Goal: Information Seeking & Learning: Learn about a topic

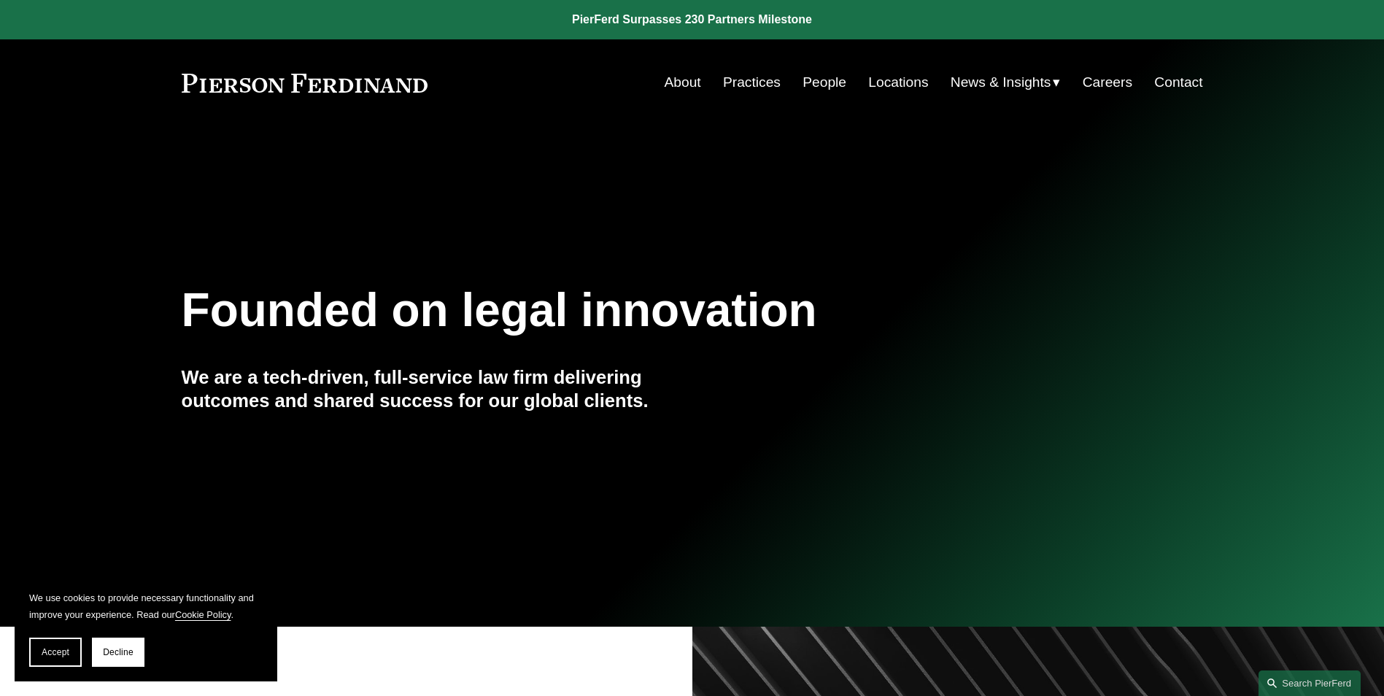
click at [805, 73] on link "People" at bounding box center [824, 83] width 44 height 28
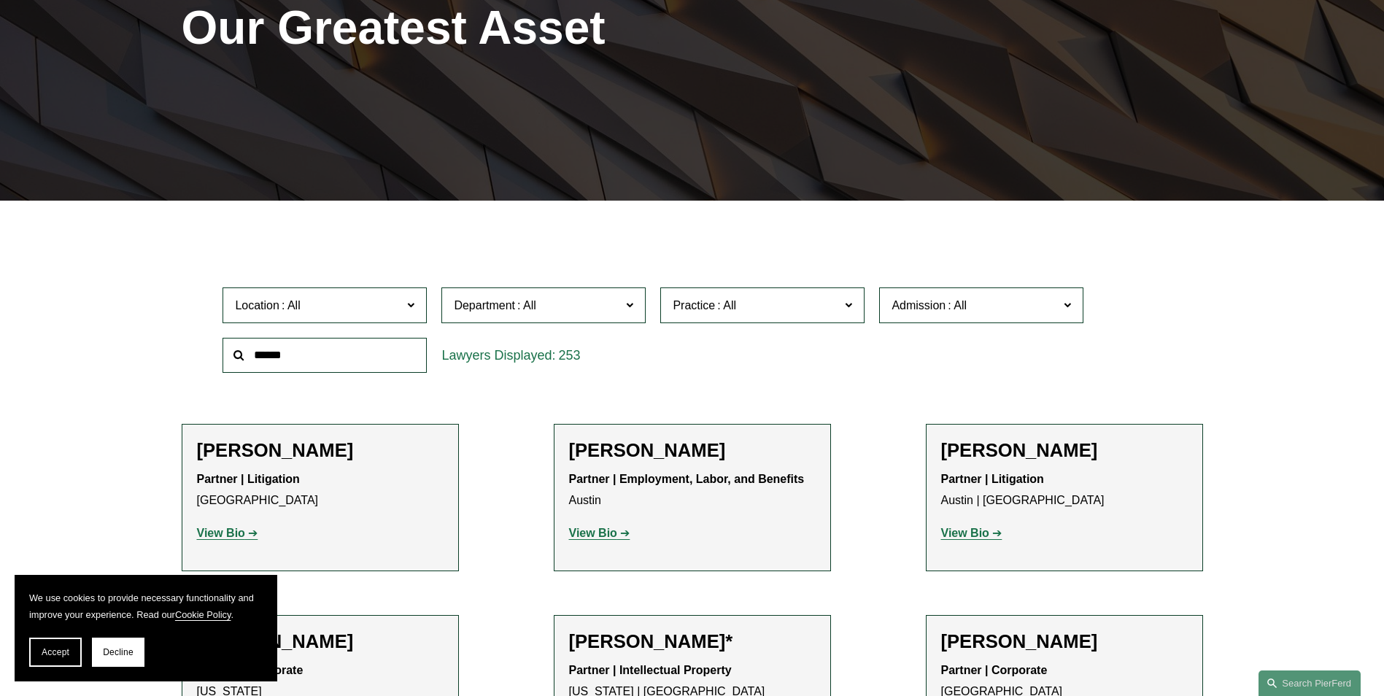
scroll to position [292, 0]
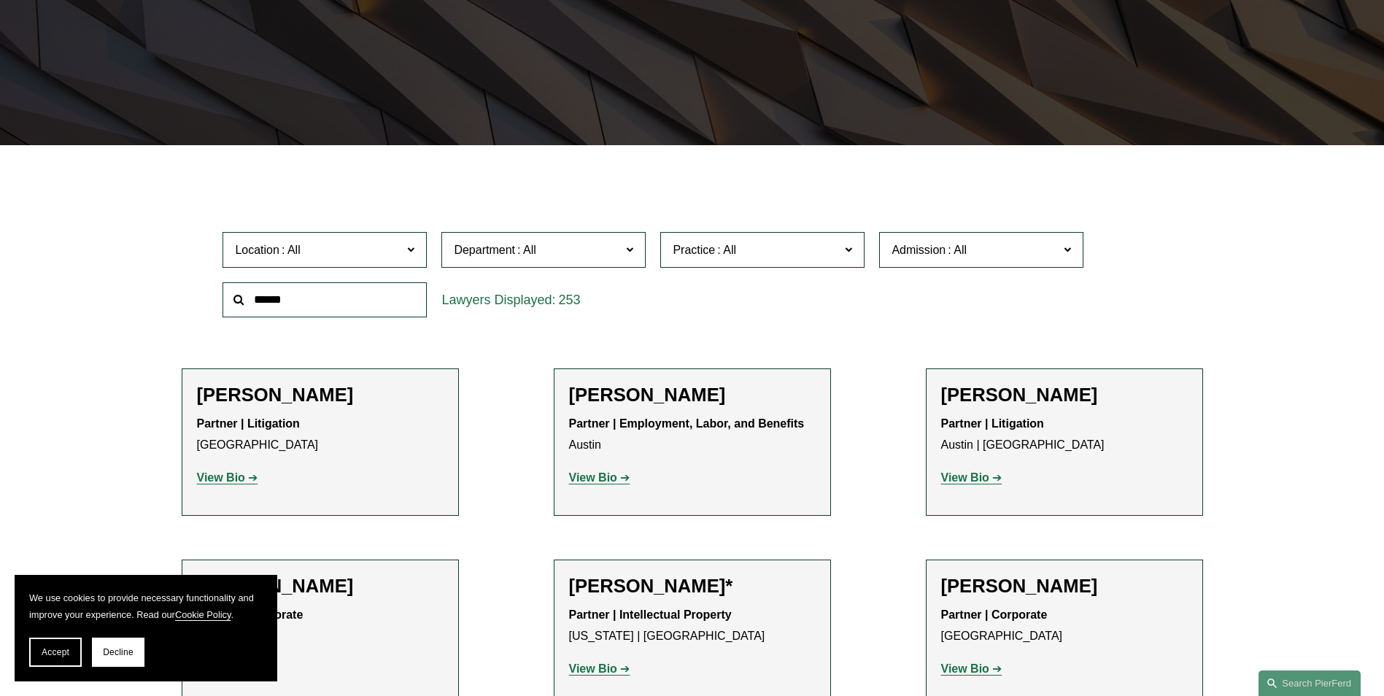
click at [387, 253] on span "Location" at bounding box center [318, 250] width 167 height 20
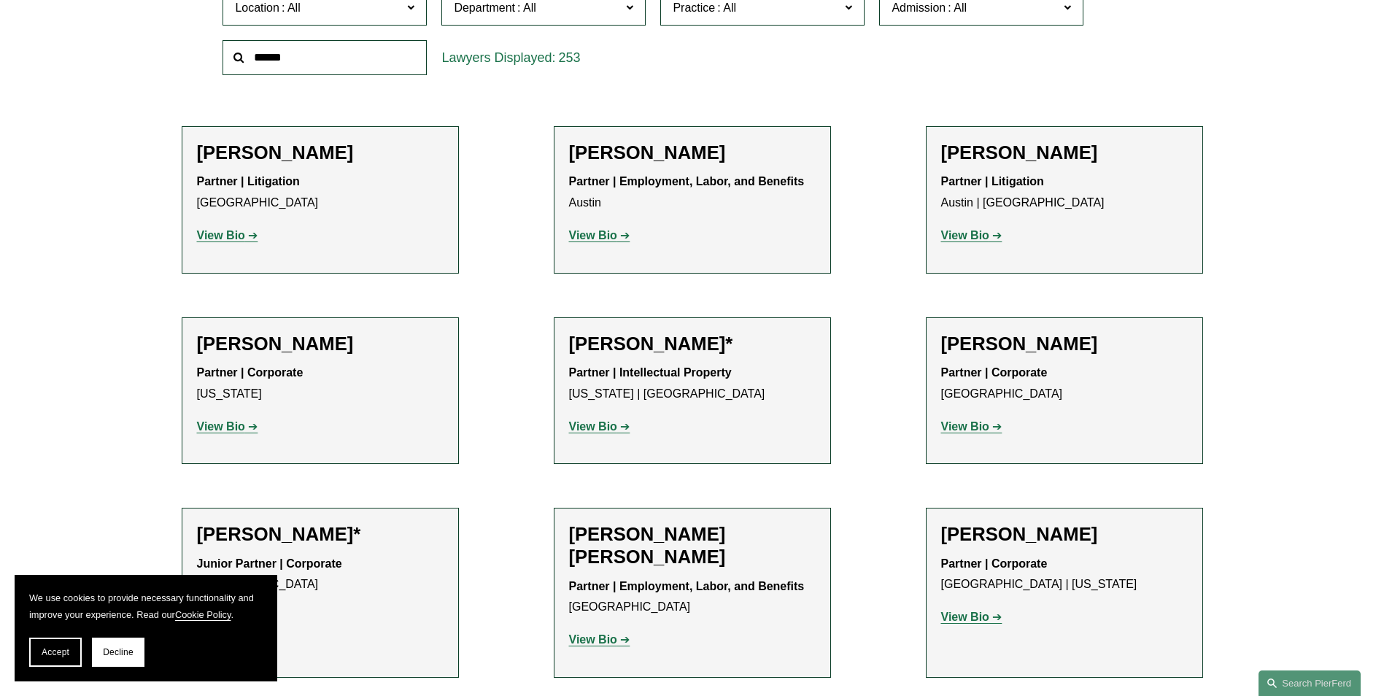
scroll to position [511, 0]
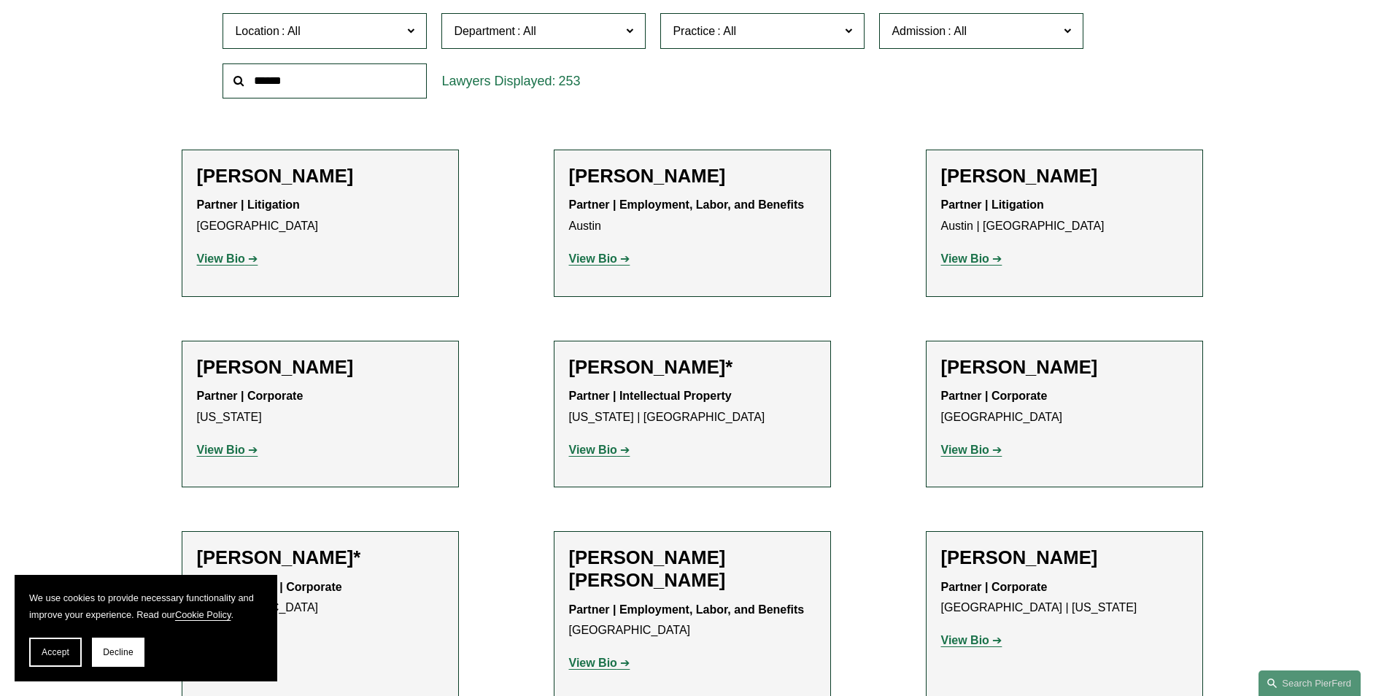
click at [0, 0] on link "[GEOGRAPHIC_DATA]" at bounding box center [0, 0] width 0 height 0
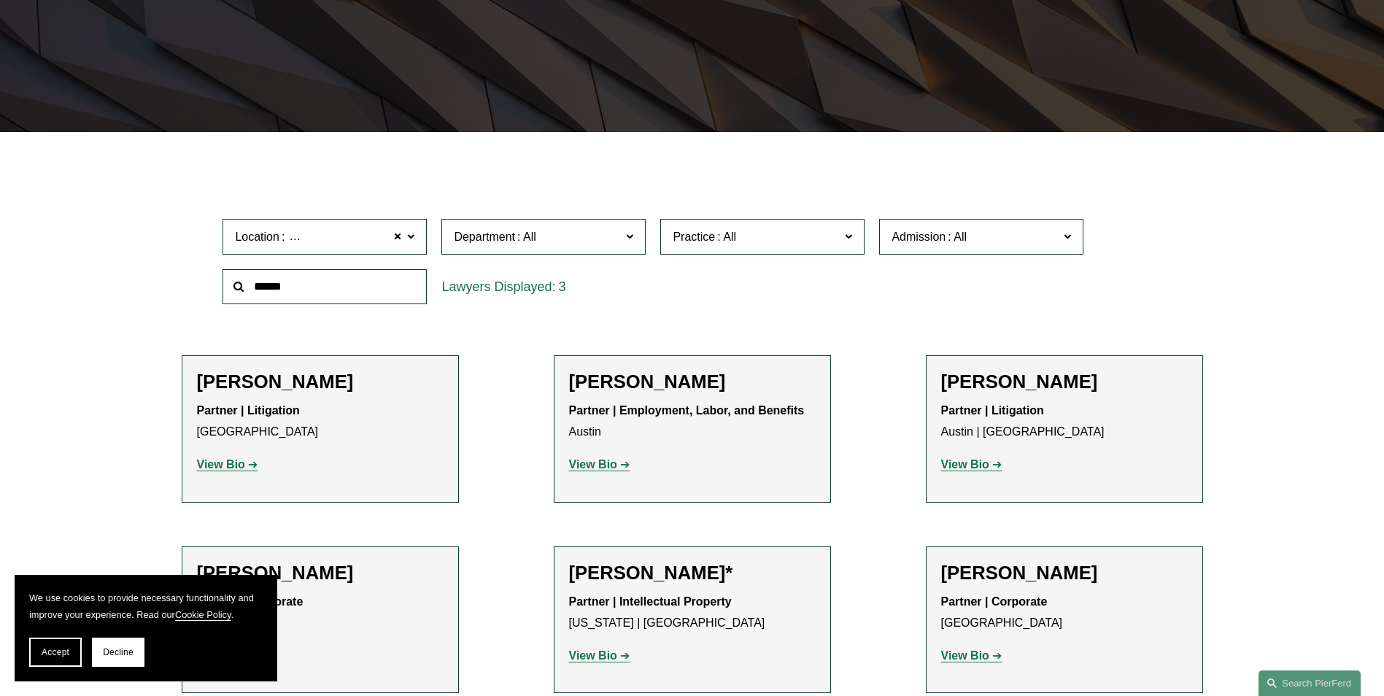
scroll to position [291, 0]
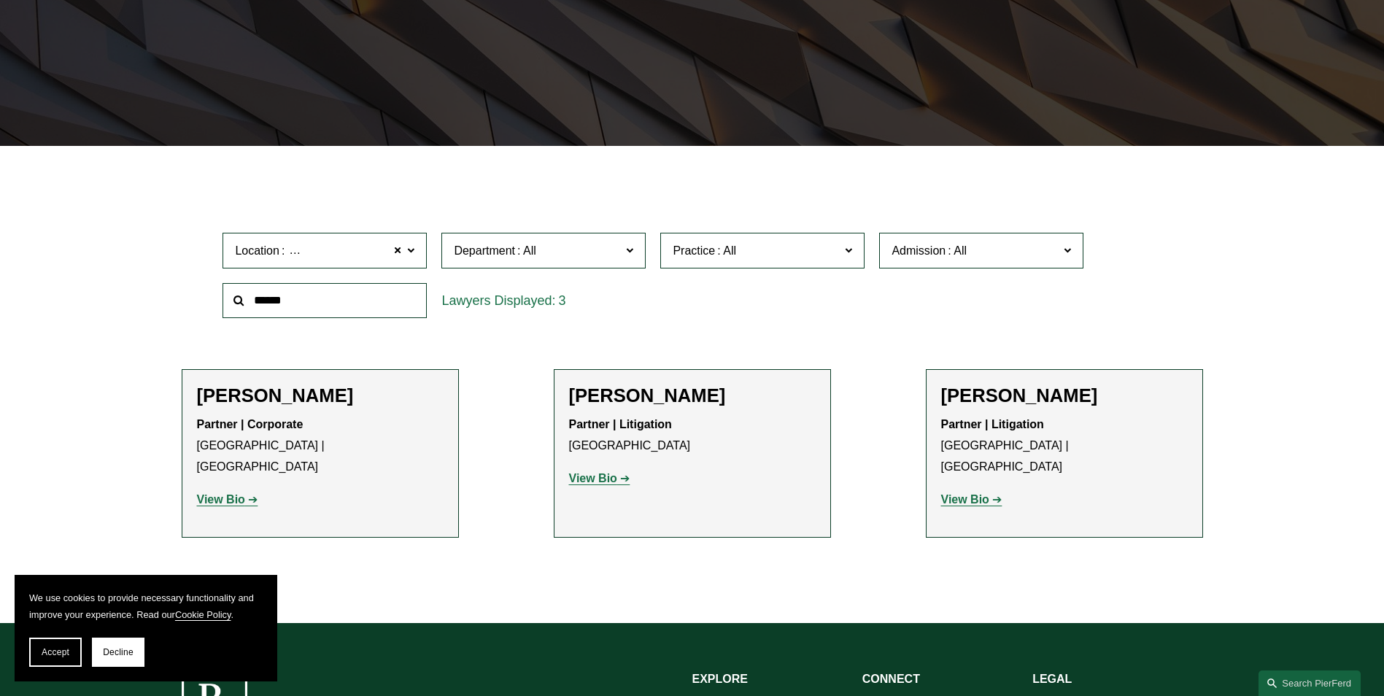
click at [225, 493] on strong "View Bio" at bounding box center [221, 499] width 48 height 12
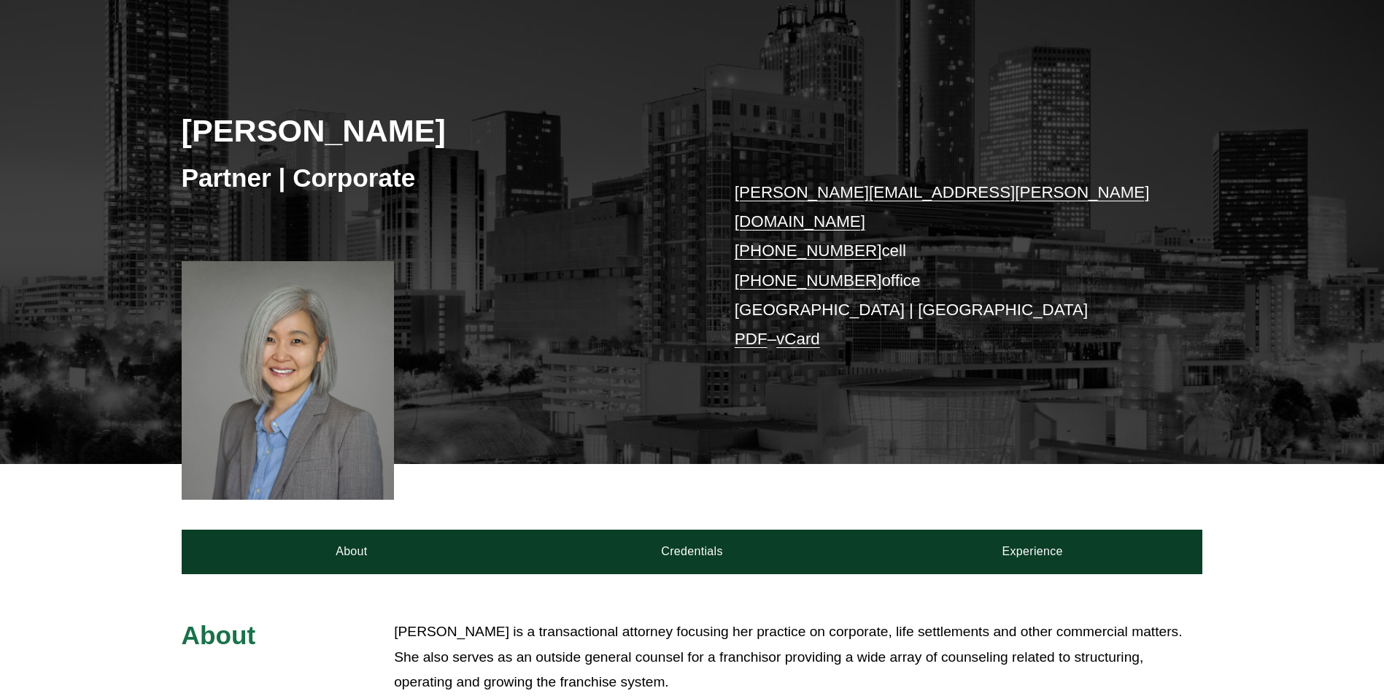
scroll to position [146, 0]
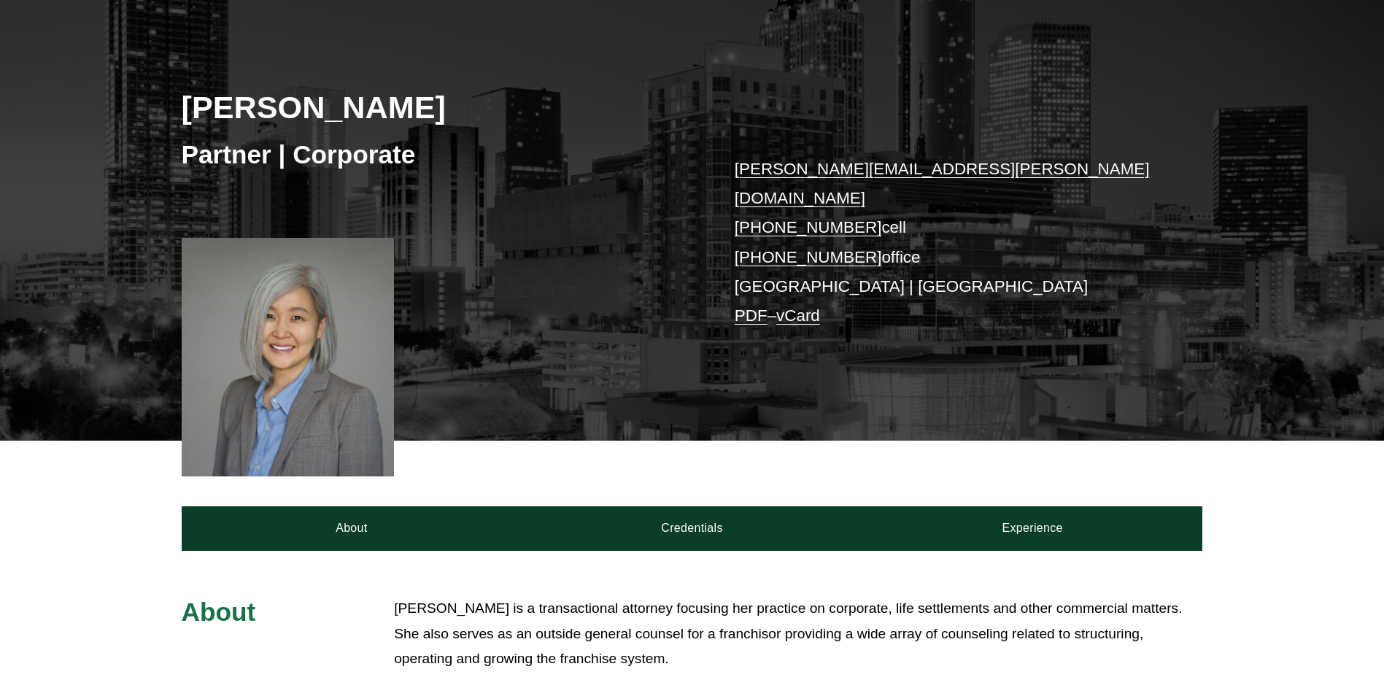
click at [837, 163] on link "melissa.choe@pierferd.com" at bounding box center [942, 183] width 415 height 47
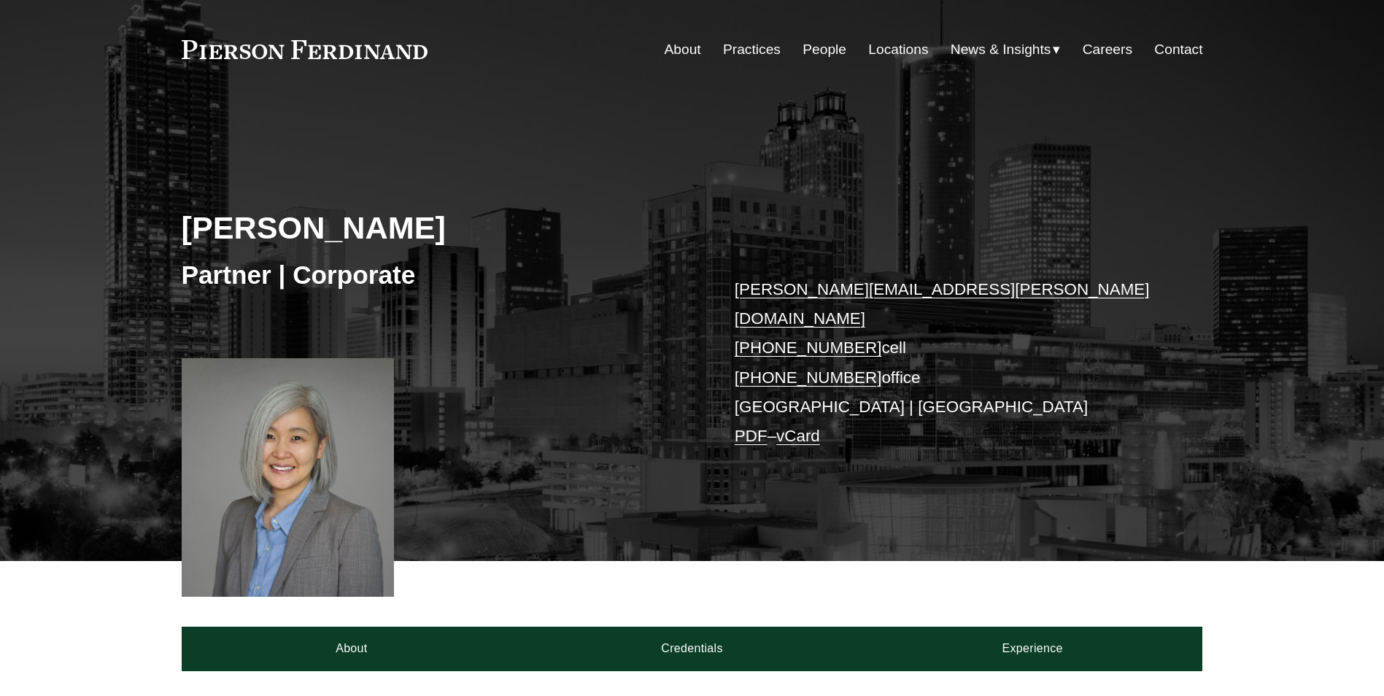
scroll to position [0, 0]
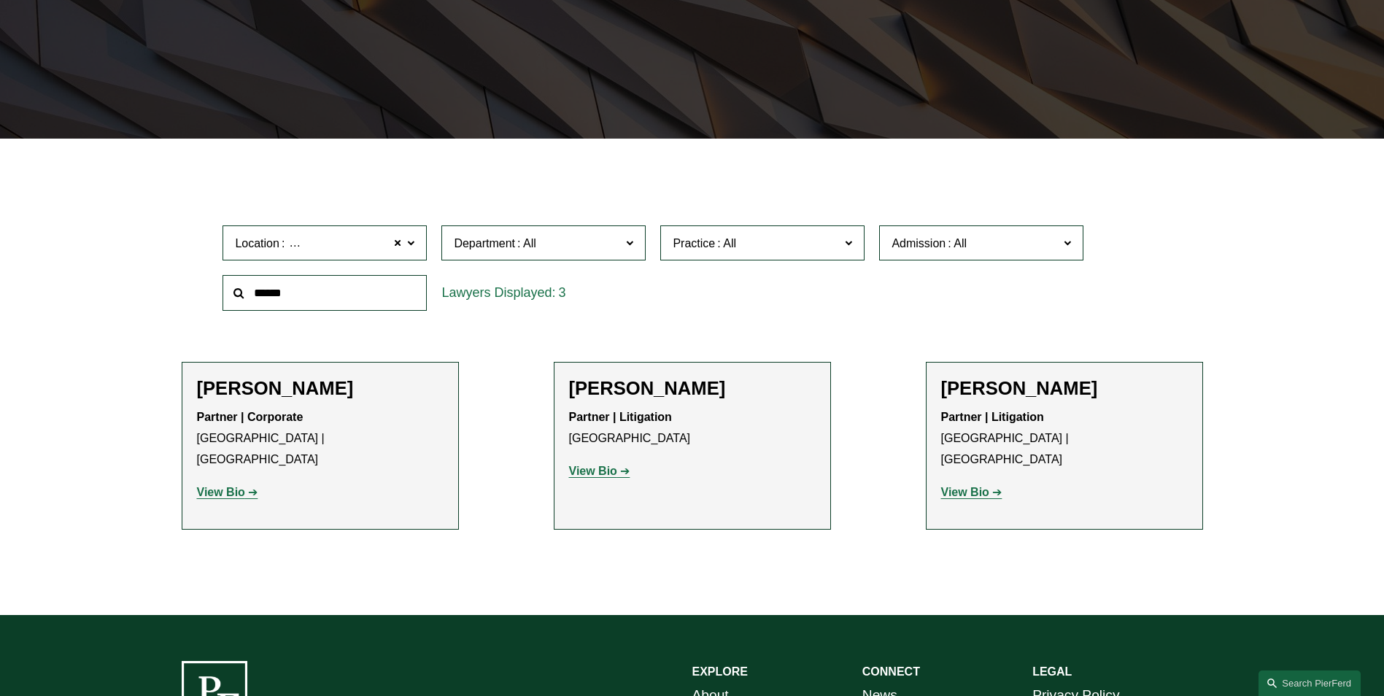
scroll to position [291, 0]
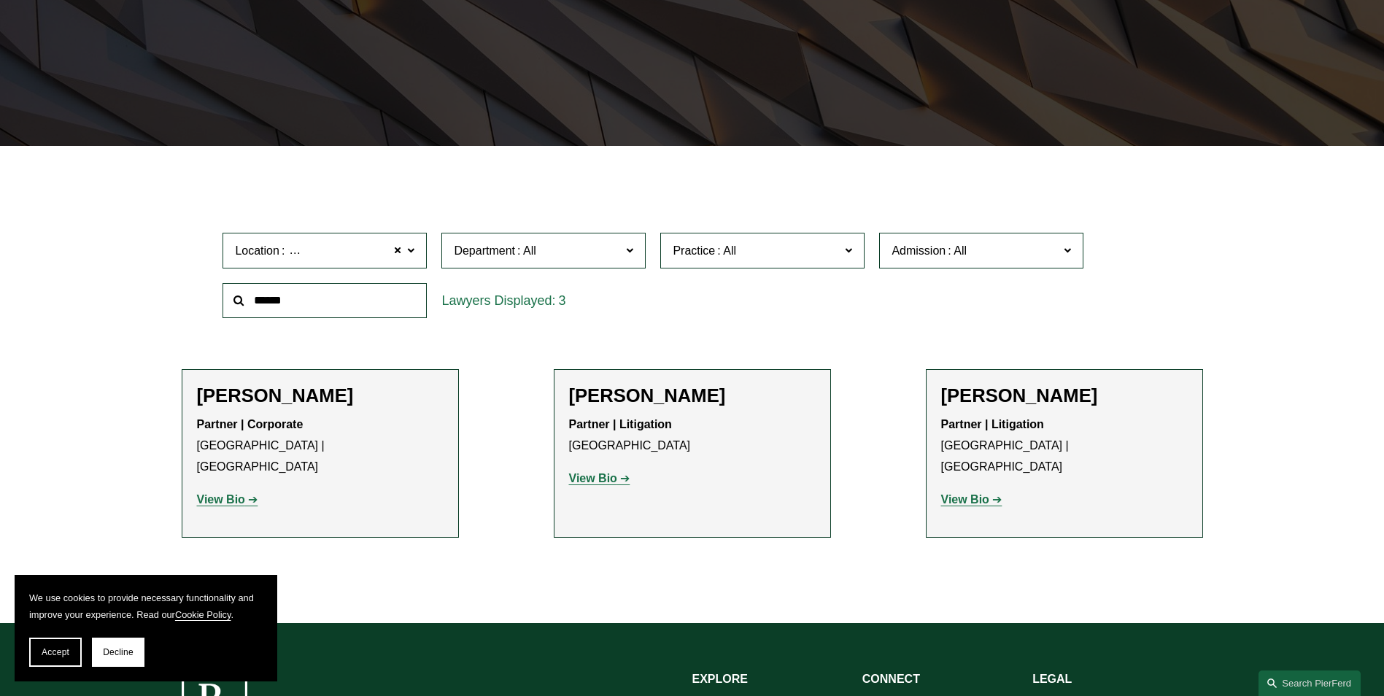
click at [221, 493] on strong "View Bio" at bounding box center [221, 499] width 48 height 12
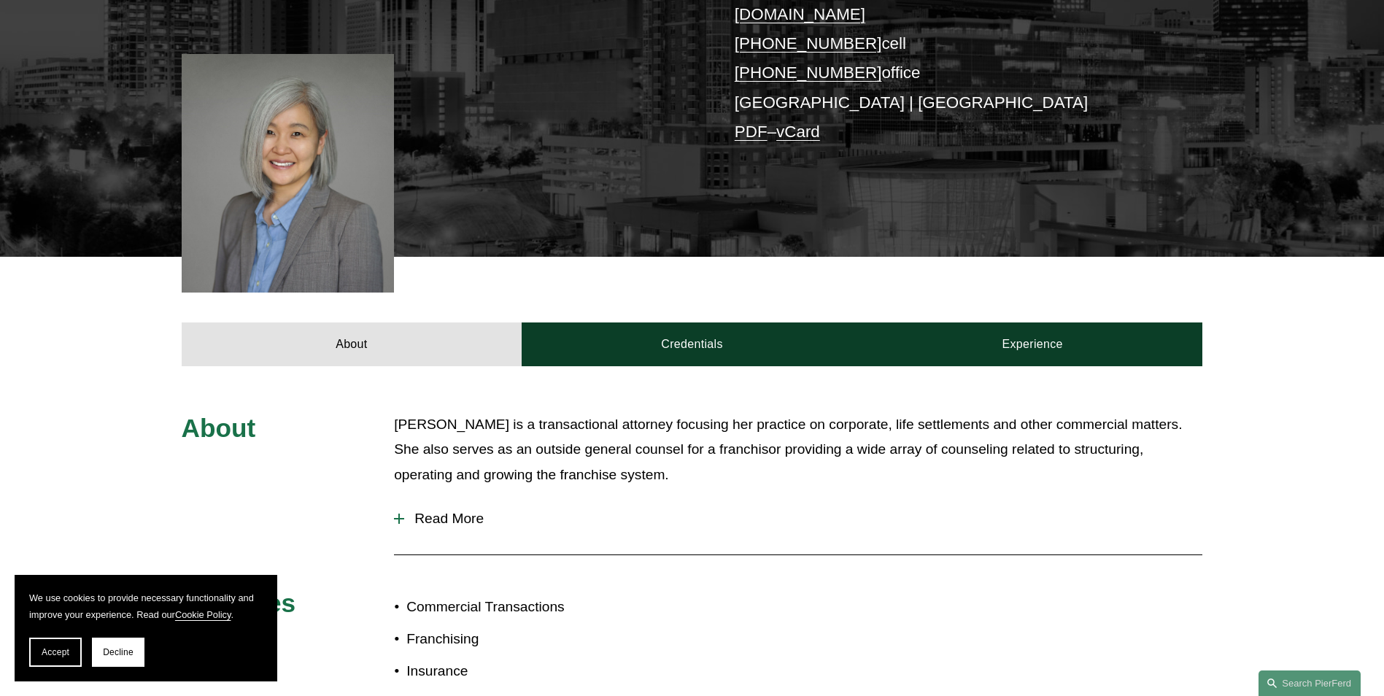
scroll to position [345, 0]
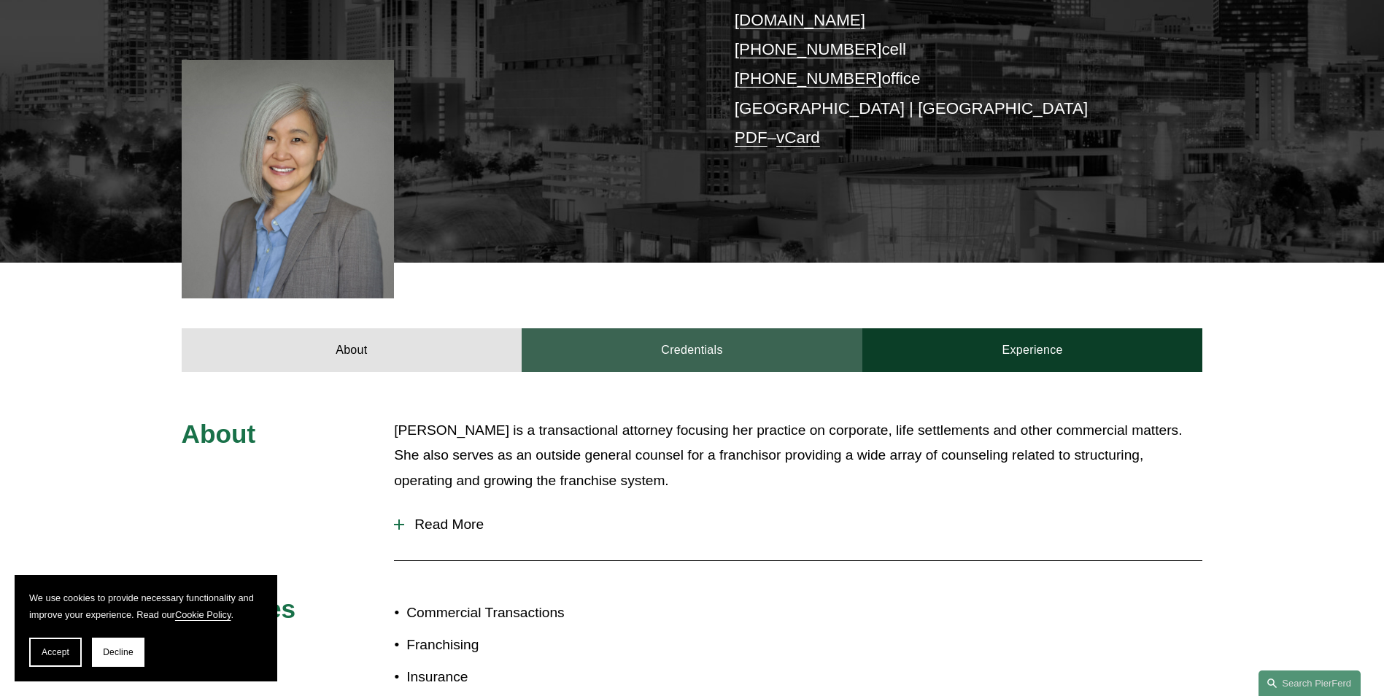
click at [656, 329] on link "Credentials" at bounding box center [692, 350] width 341 height 44
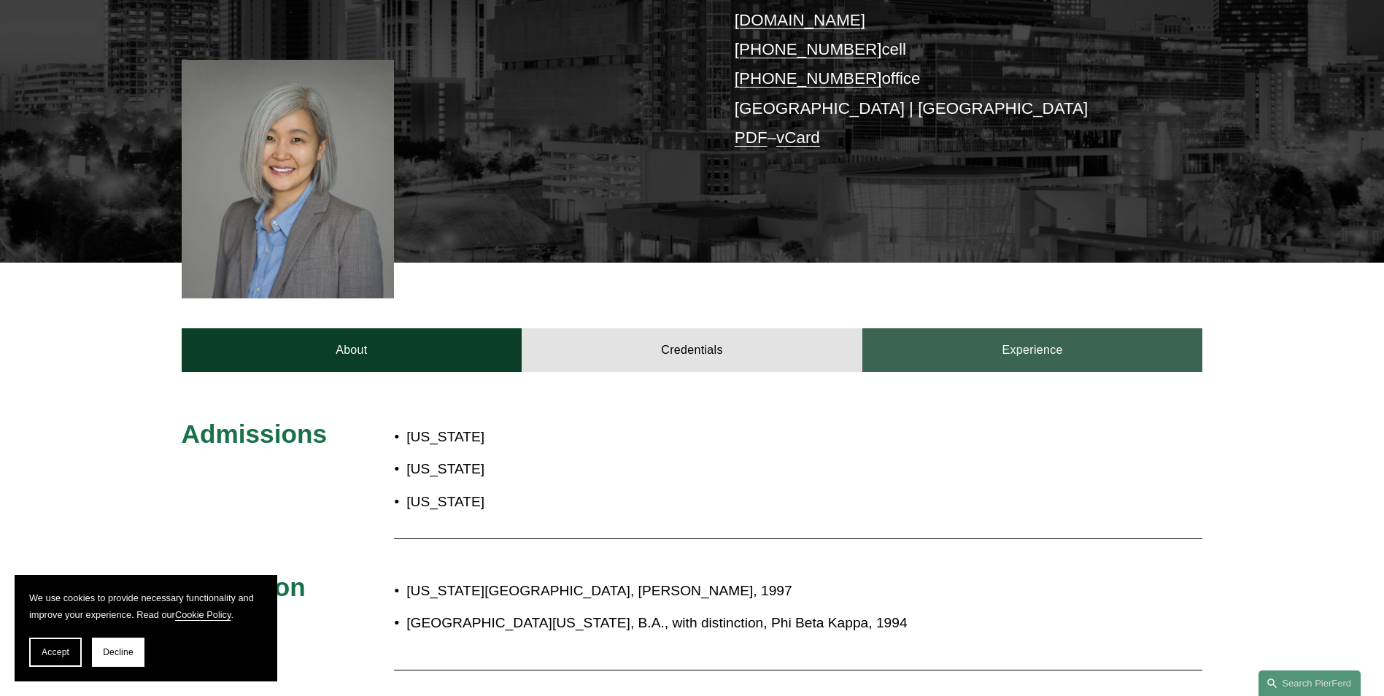
click at [961, 332] on link "Experience" at bounding box center [1032, 350] width 341 height 44
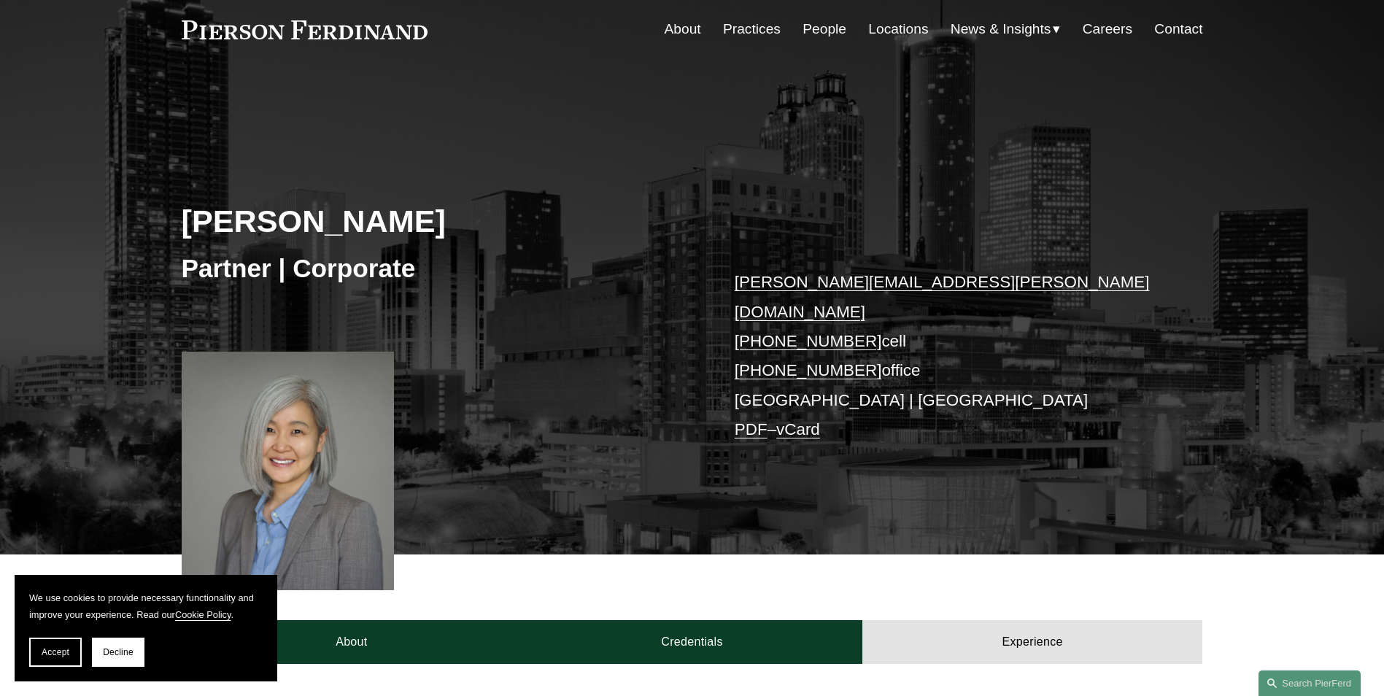
scroll to position [0, 0]
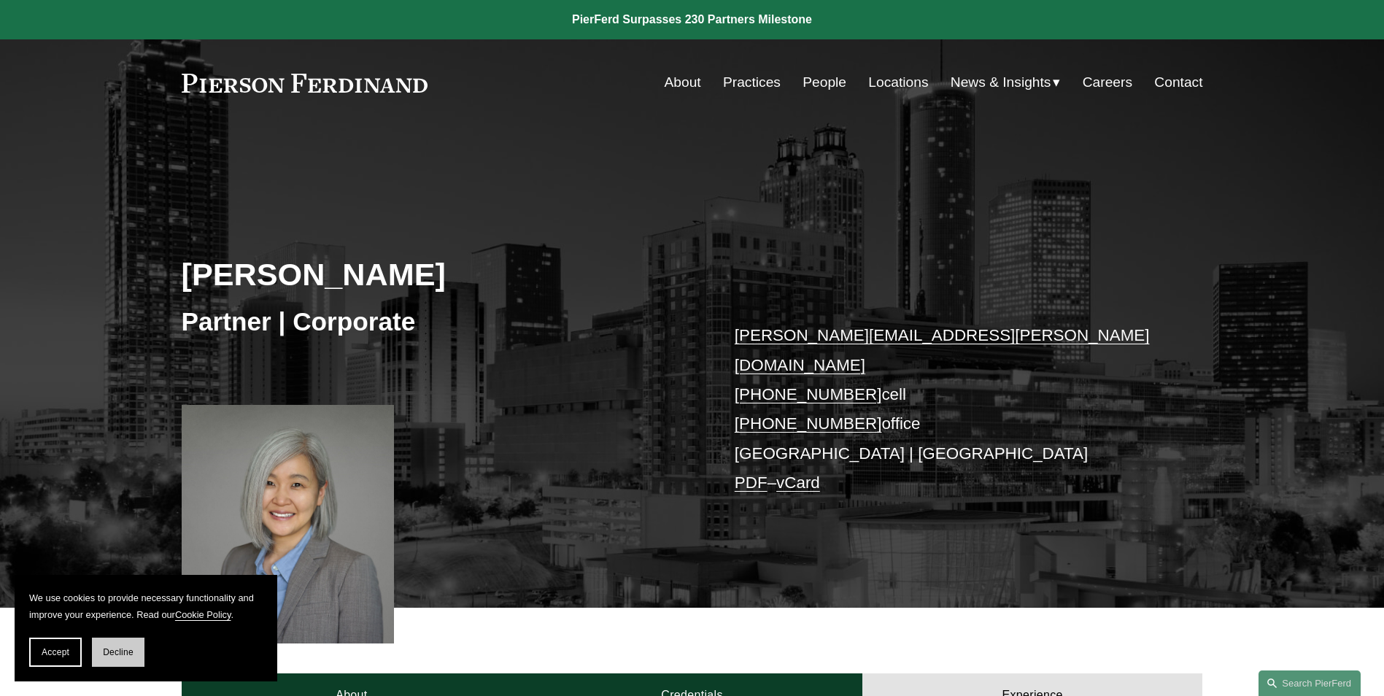
click at [115, 653] on span "Decline" at bounding box center [118, 652] width 31 height 10
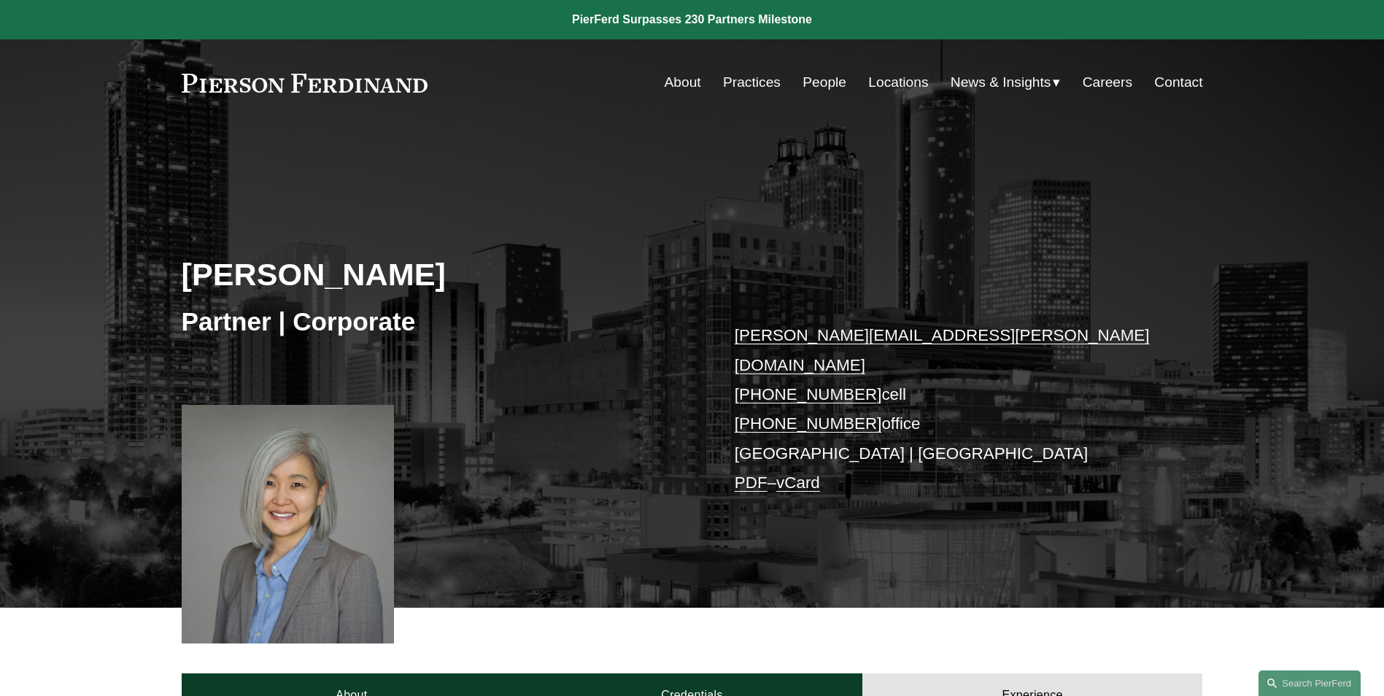
click at [894, 77] on link "Locations" at bounding box center [898, 83] width 60 height 28
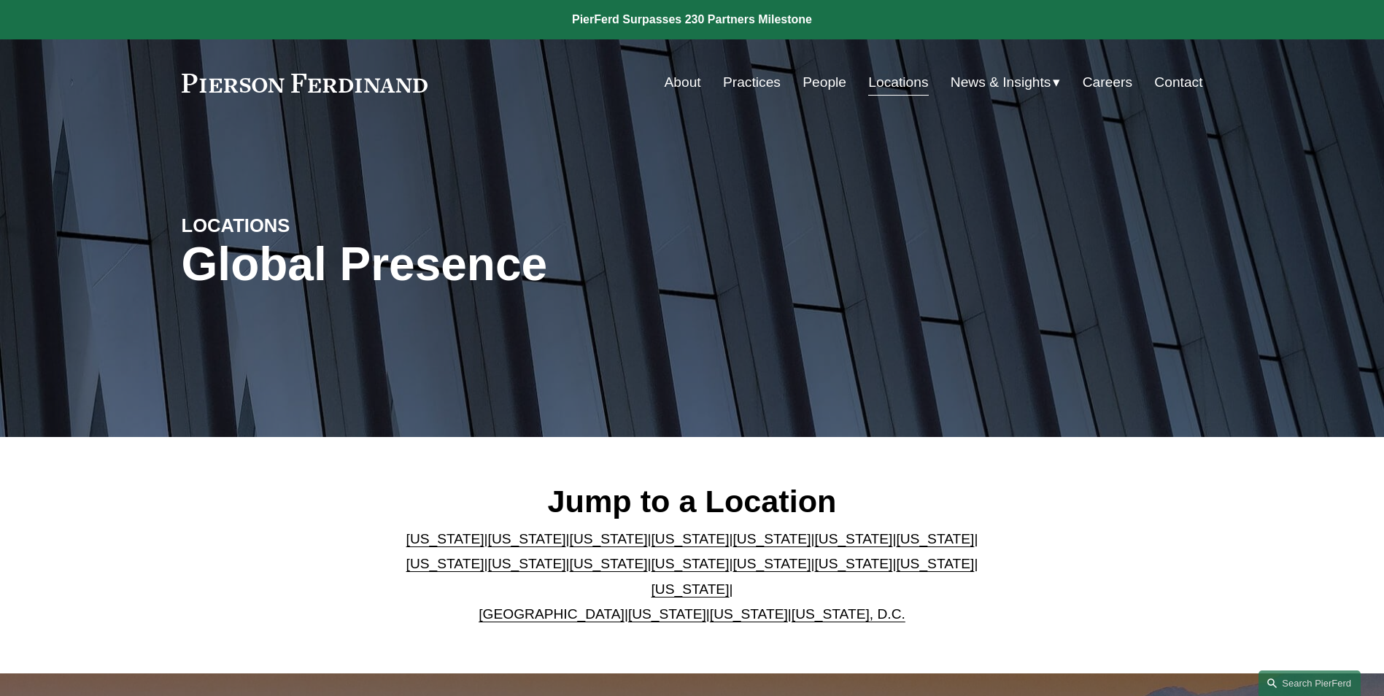
click at [710, 606] on link "[US_STATE]" at bounding box center [749, 613] width 78 height 15
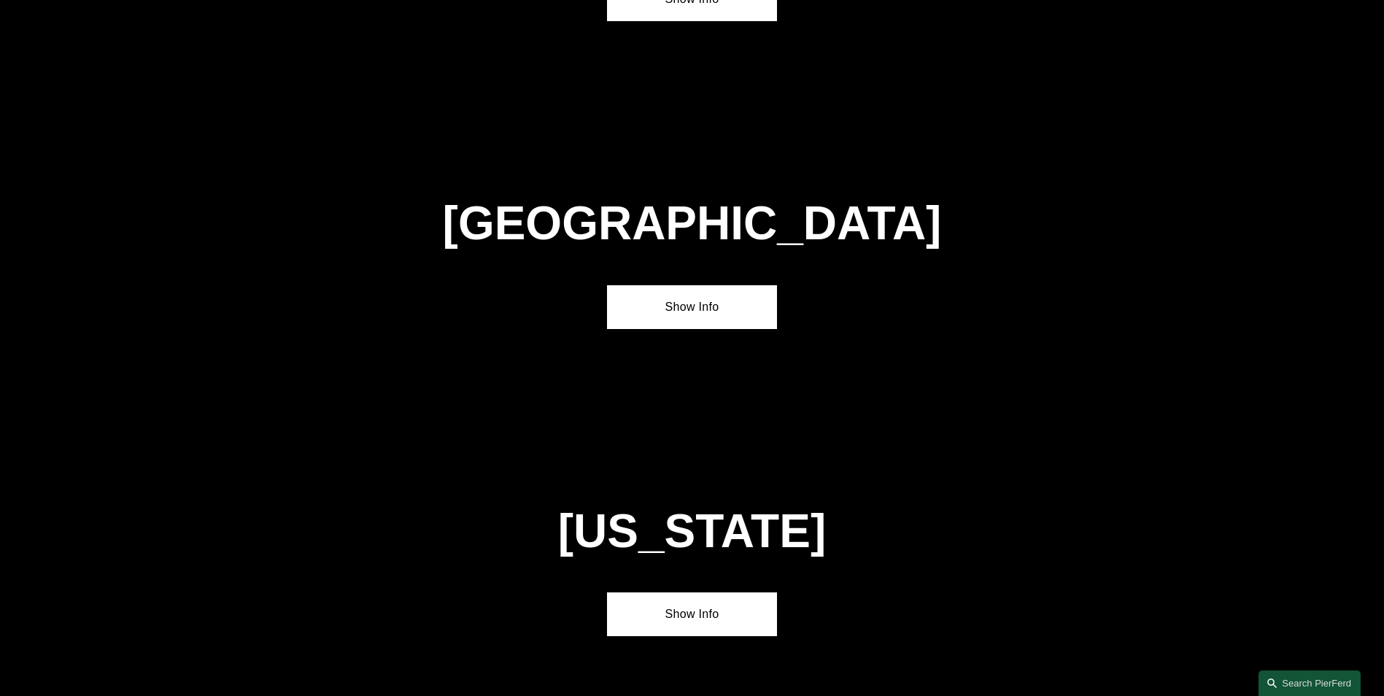
scroll to position [5892, 0]
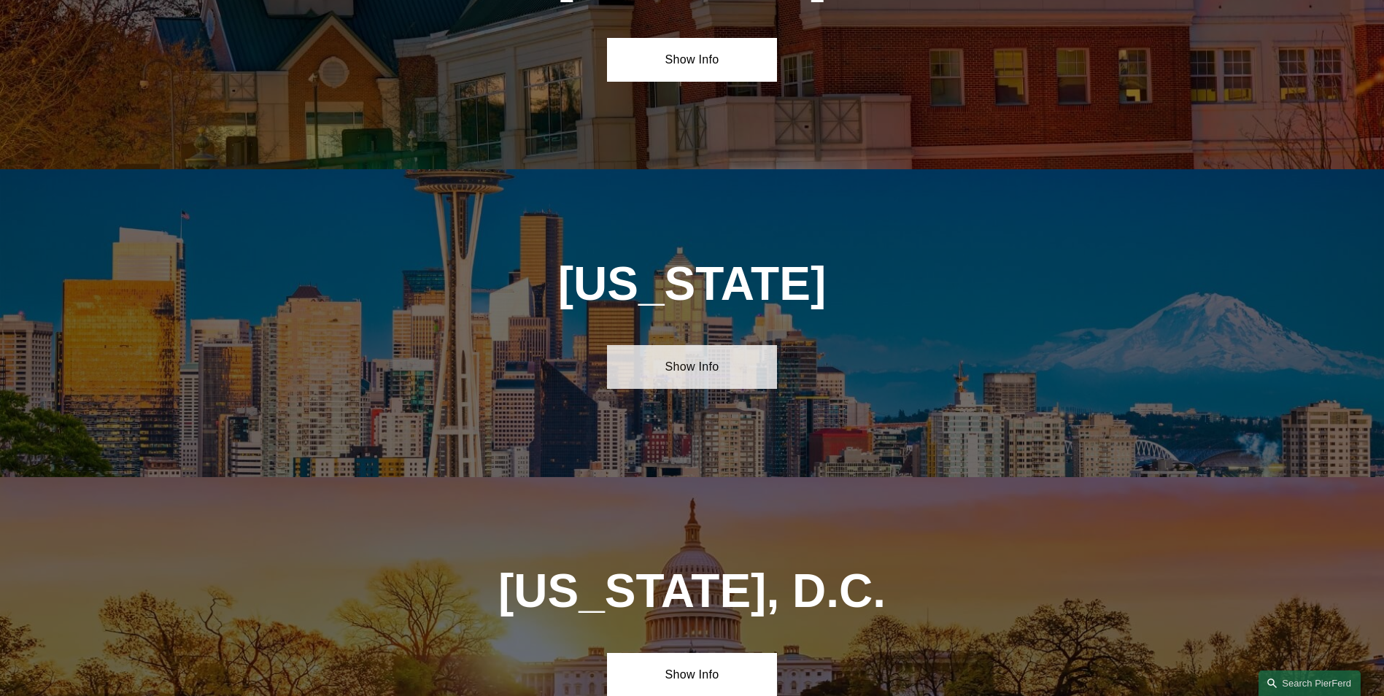
click at [688, 345] on link "Show Info" at bounding box center [692, 367] width 170 height 44
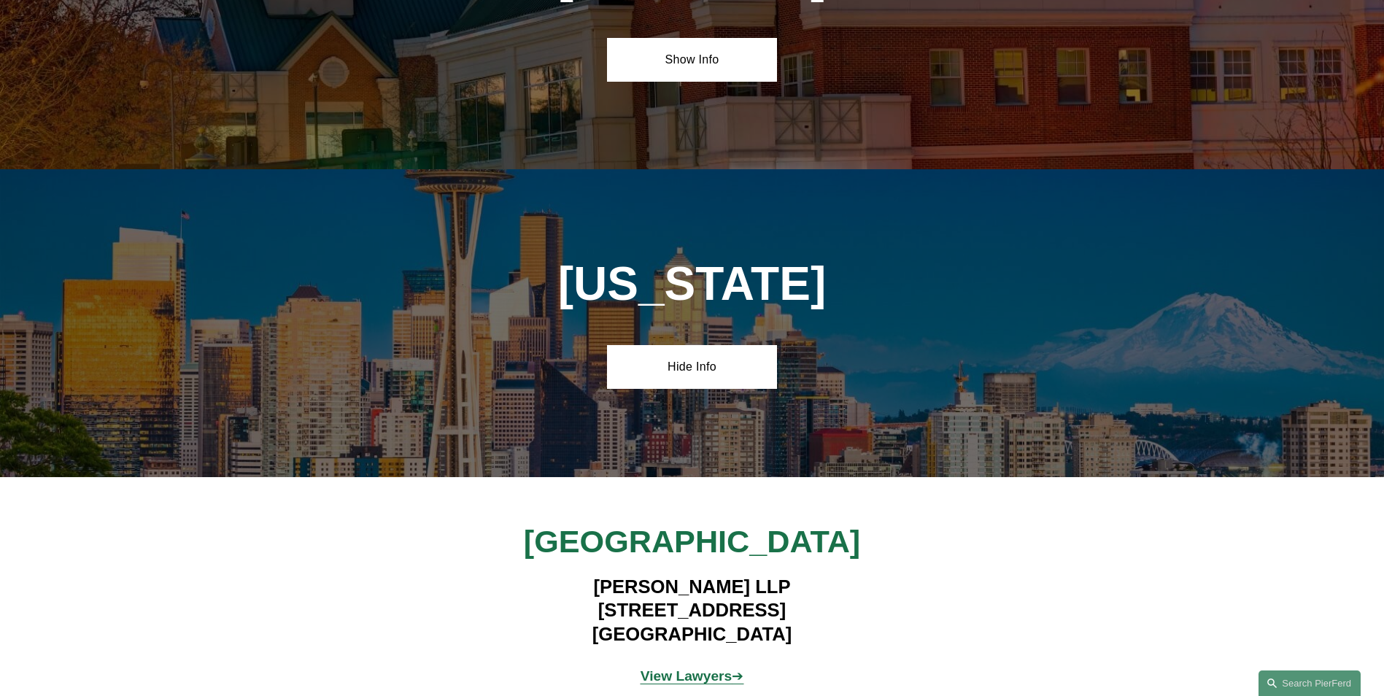
click at [702, 668] on strong "View Lawyers" at bounding box center [686, 675] width 92 height 15
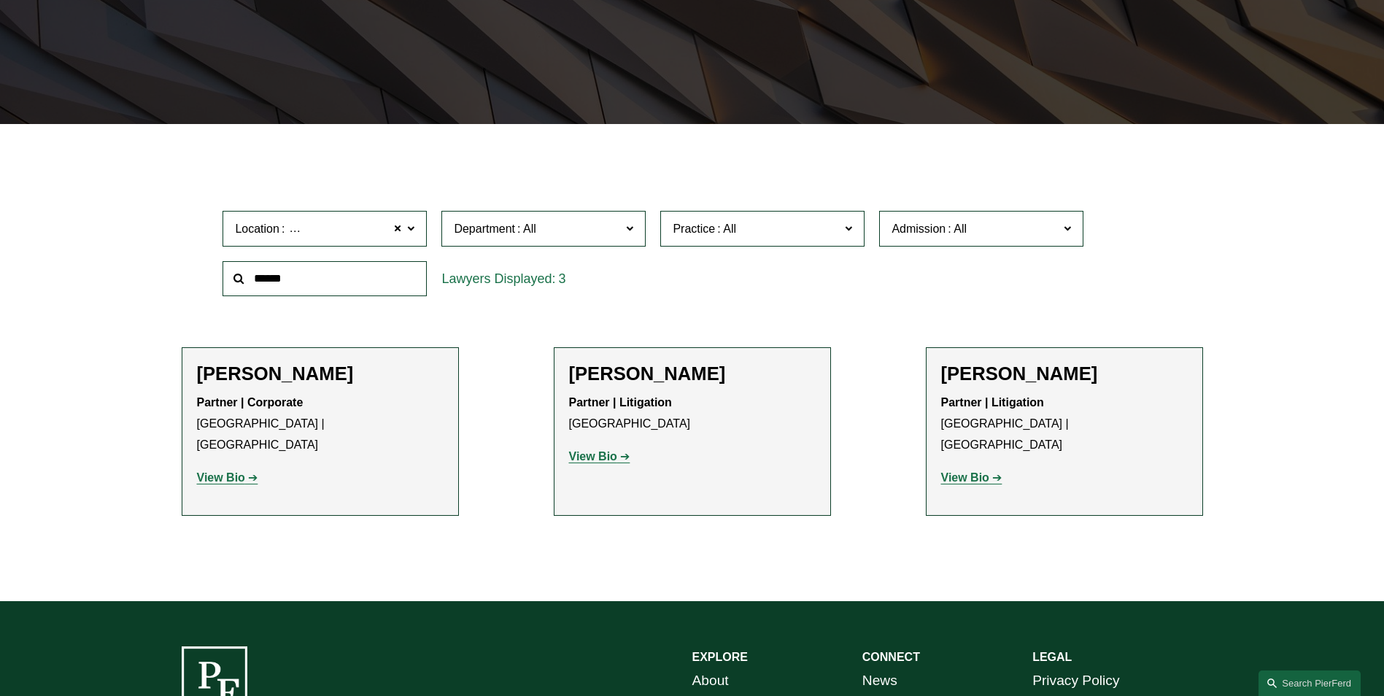
scroll to position [365, 0]
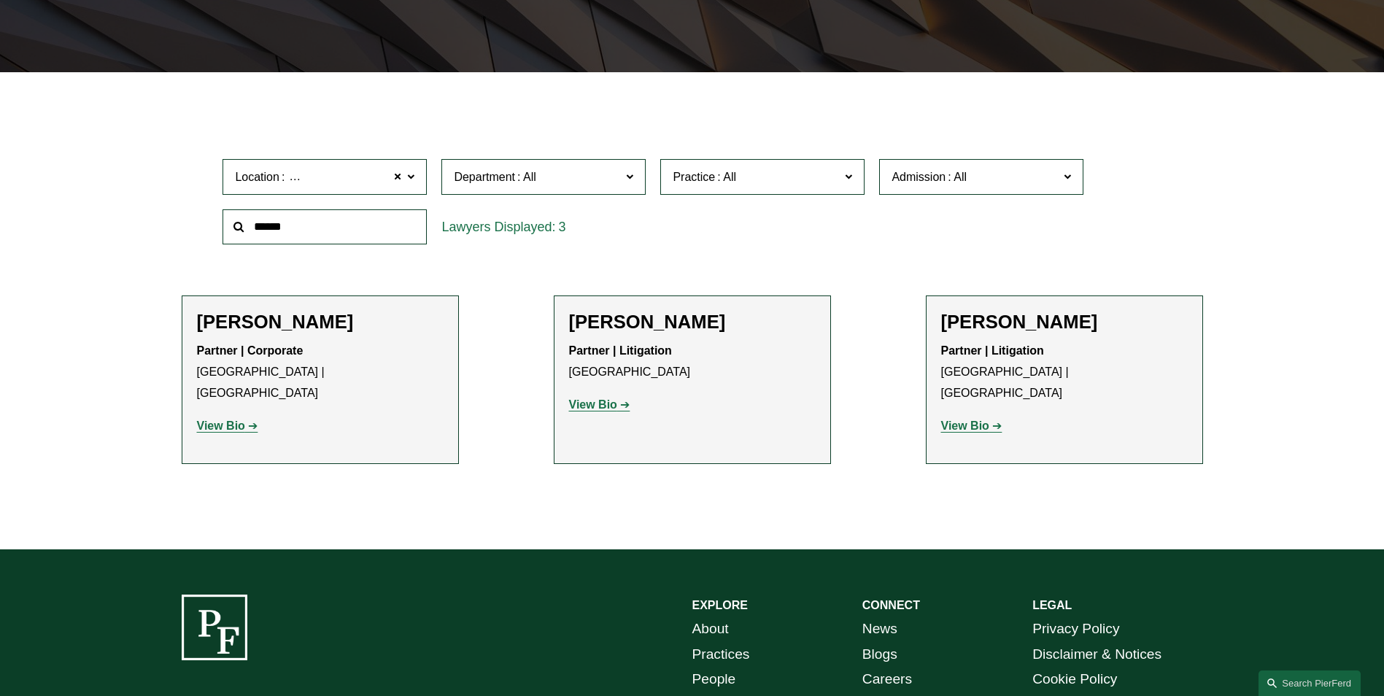
click at [617, 402] on link "View Bio" at bounding box center [599, 404] width 61 height 12
click at [985, 419] on strong "View Bio" at bounding box center [965, 425] width 48 height 12
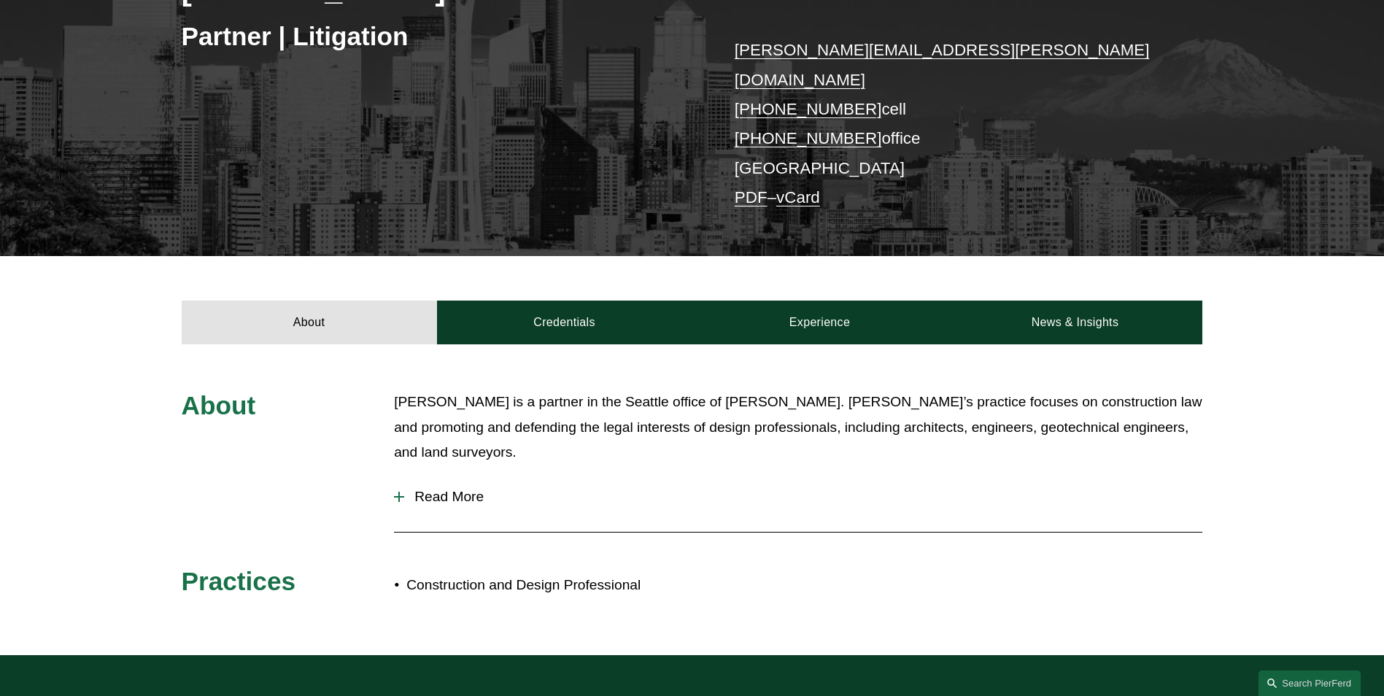
scroll to position [292, 0]
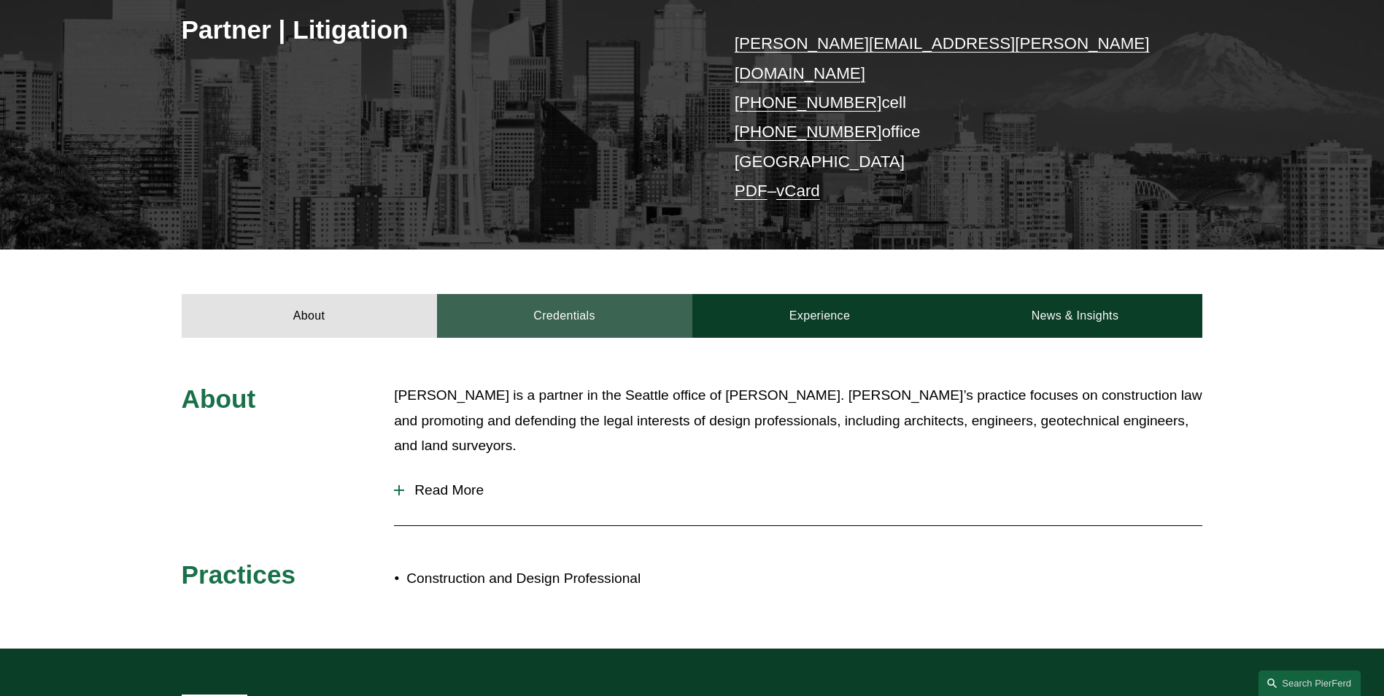
click at [609, 294] on link "Credentials" at bounding box center [564, 316] width 255 height 44
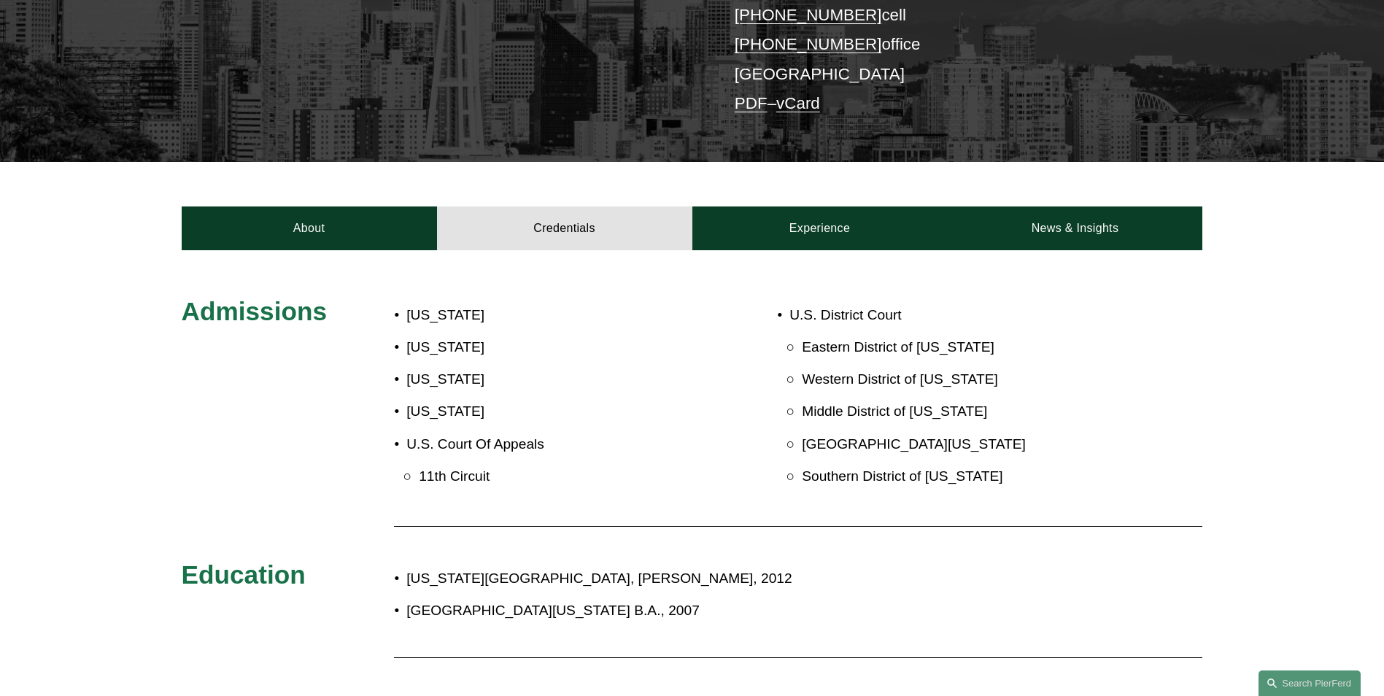
scroll to position [146, 0]
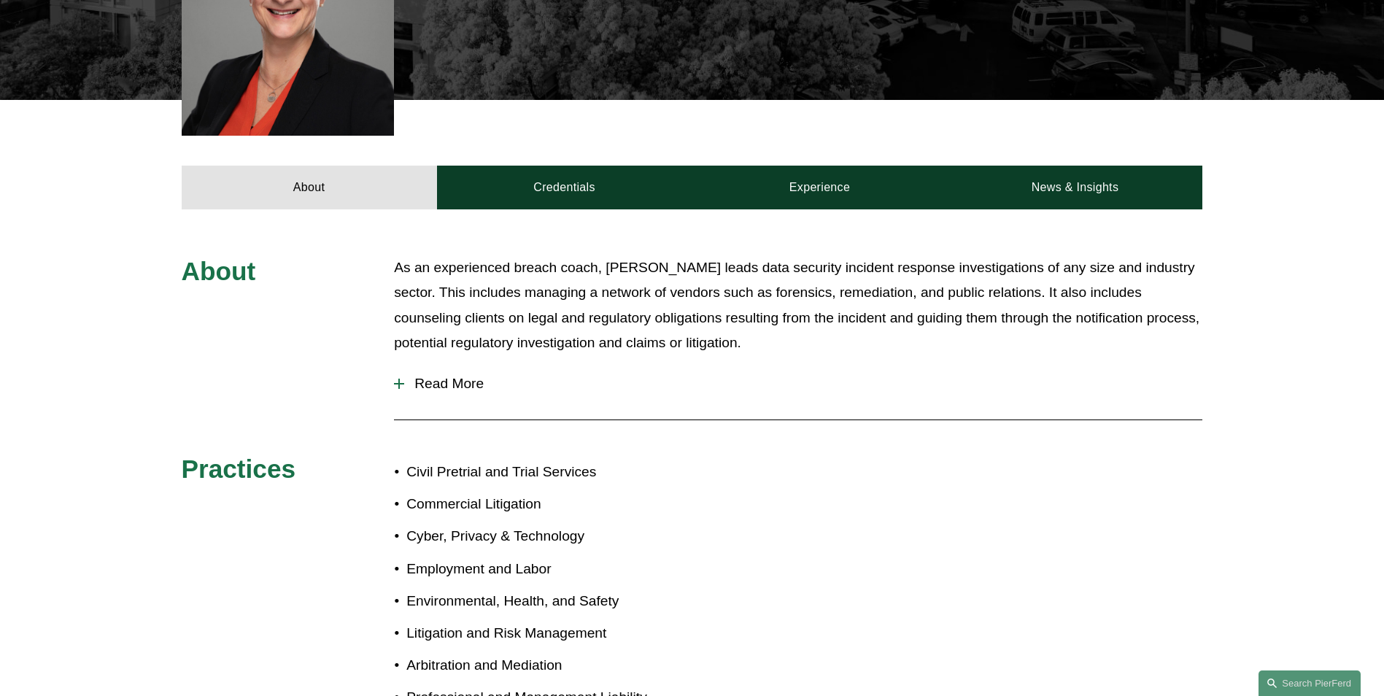
scroll to position [511, 0]
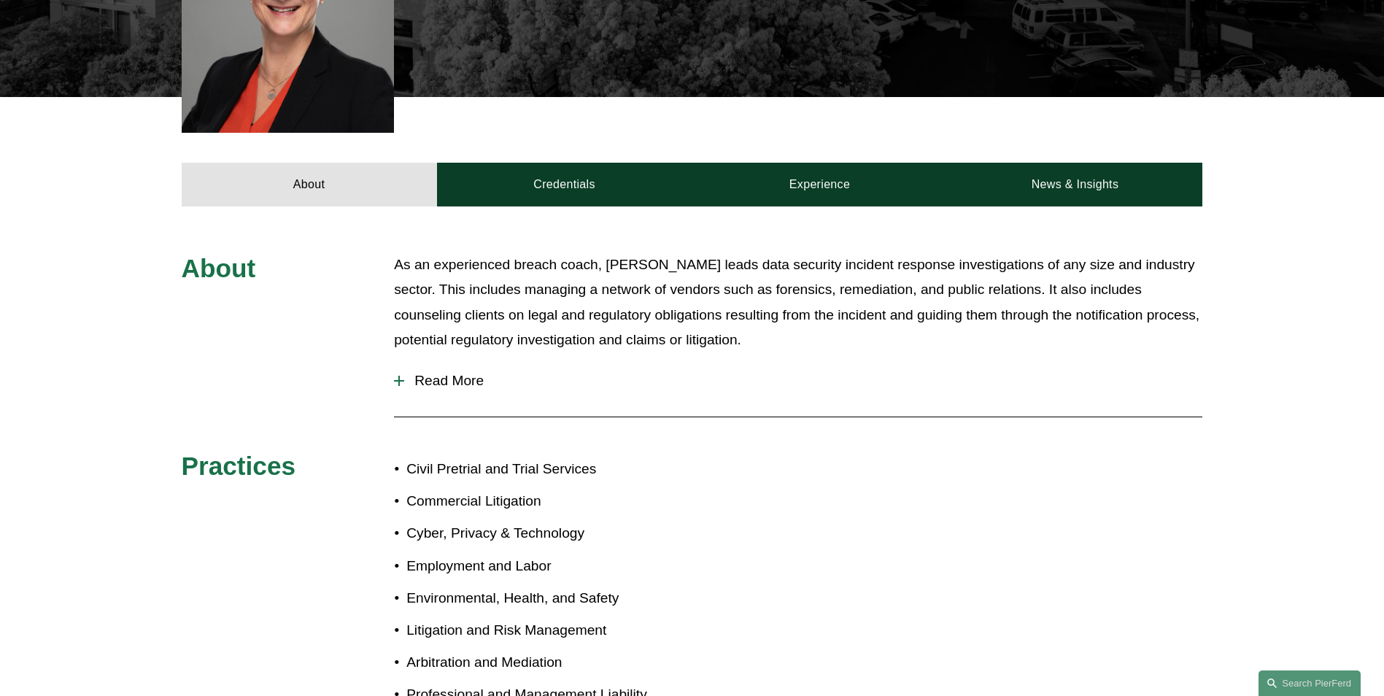
click at [454, 373] on span "Read More" at bounding box center [803, 381] width 798 height 16
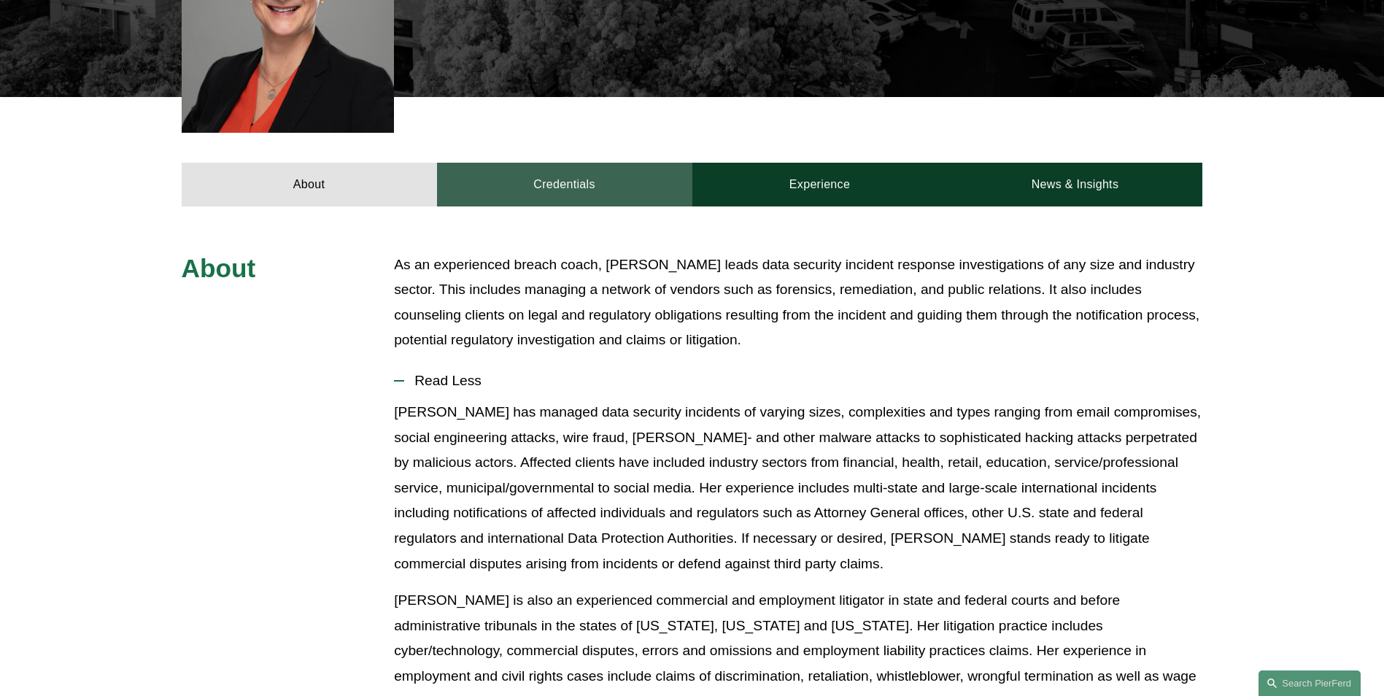
click at [593, 163] on link "Credentials" at bounding box center [564, 185] width 255 height 44
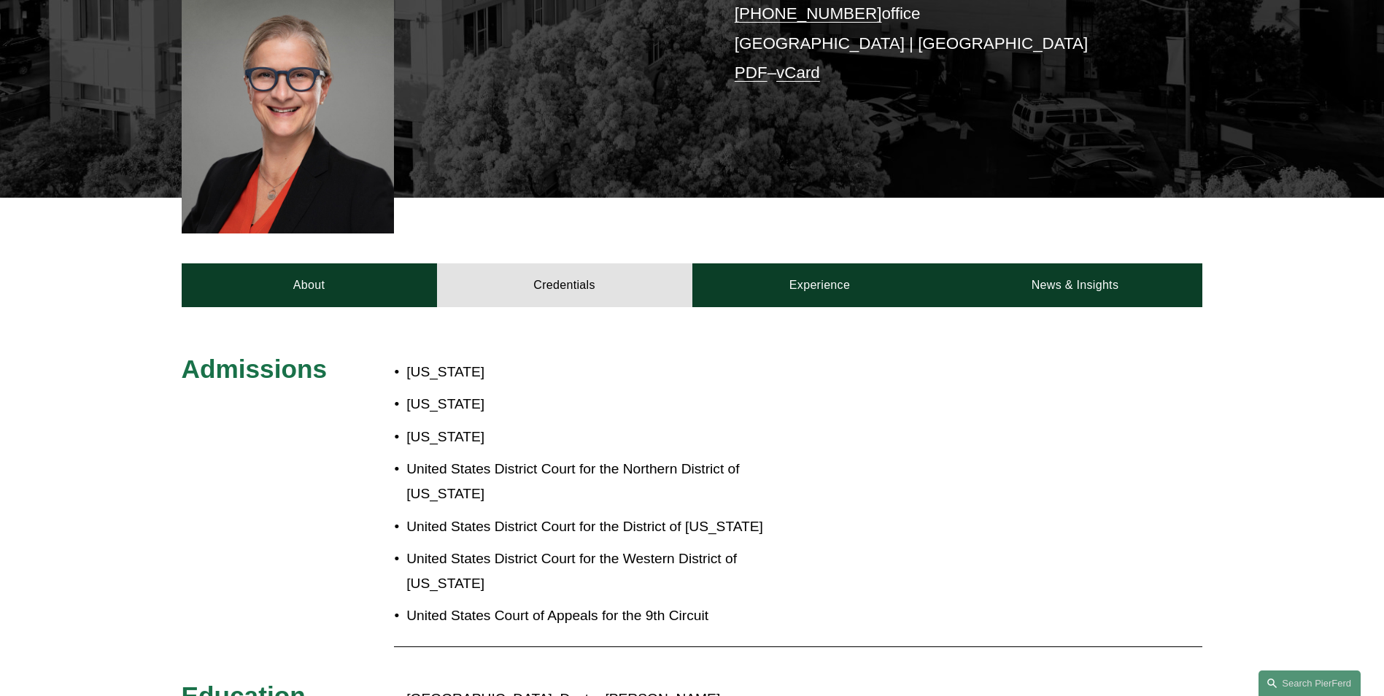
scroll to position [365, 0]
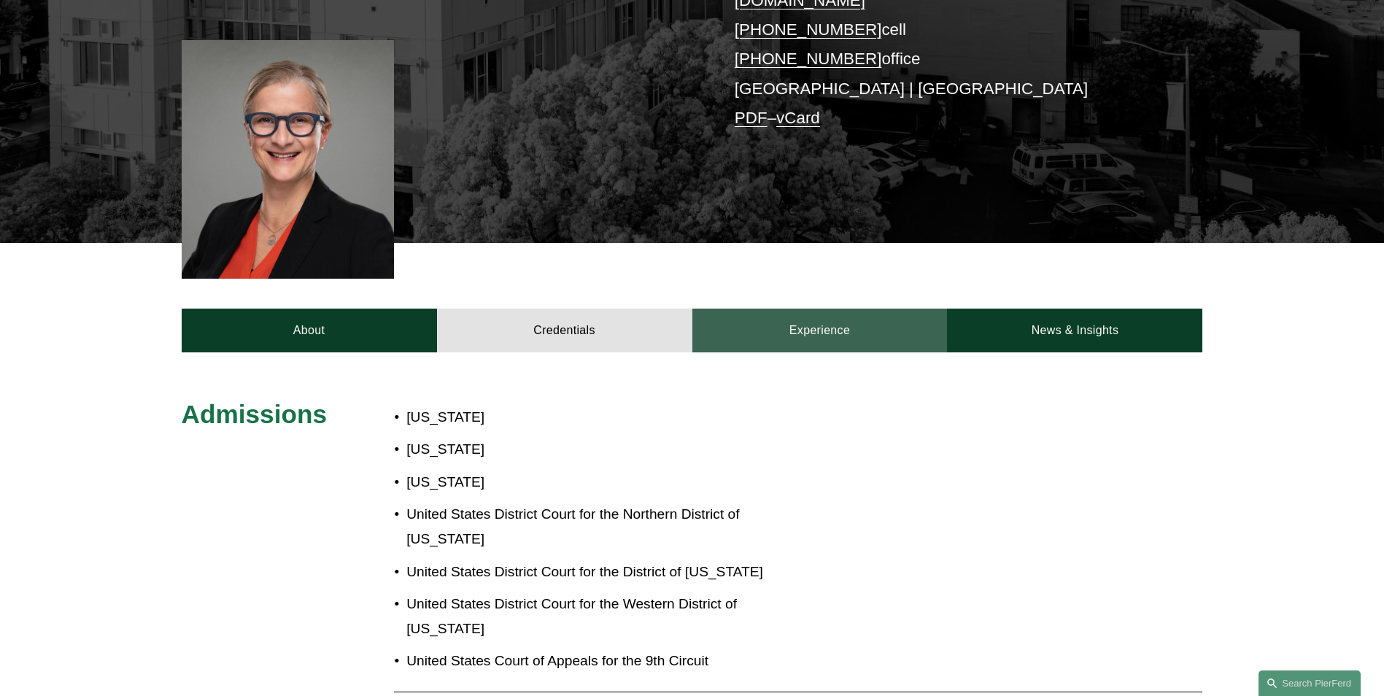
click at [771, 310] on link "Experience" at bounding box center [819, 331] width 255 height 44
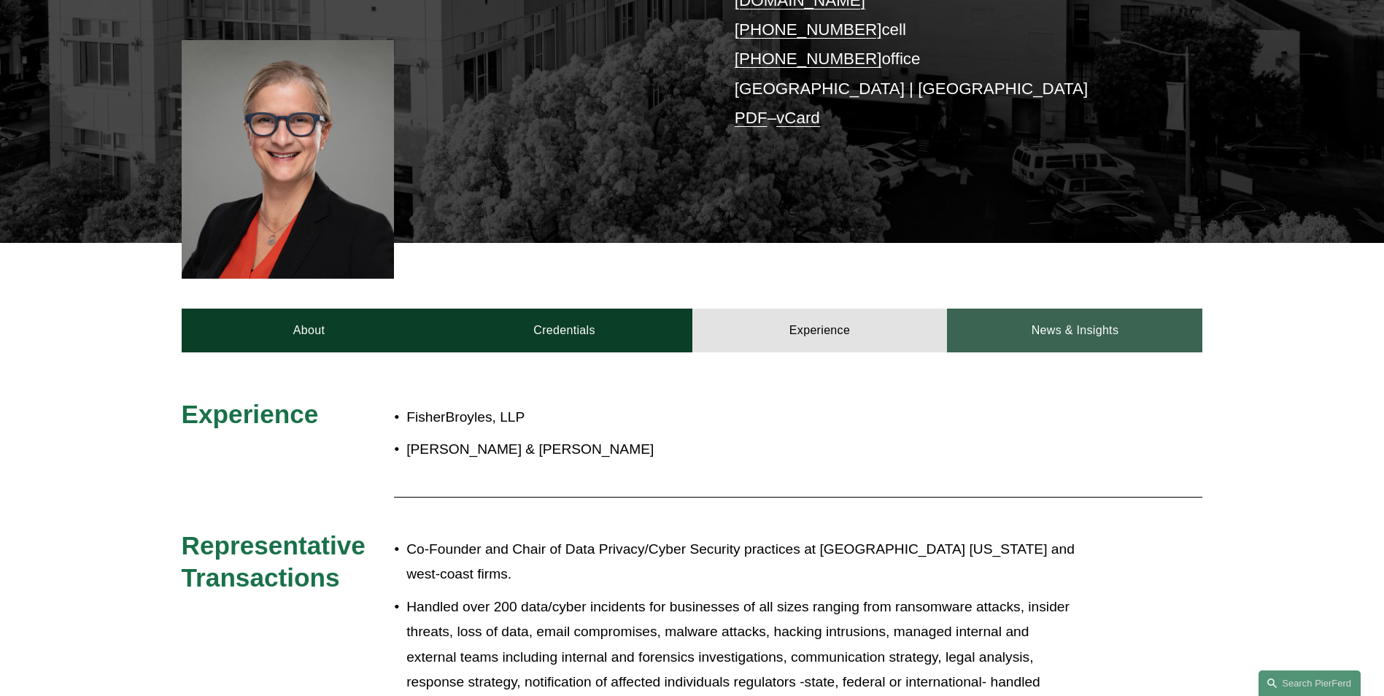
click at [1068, 309] on link "News & Insights" at bounding box center [1074, 331] width 255 height 44
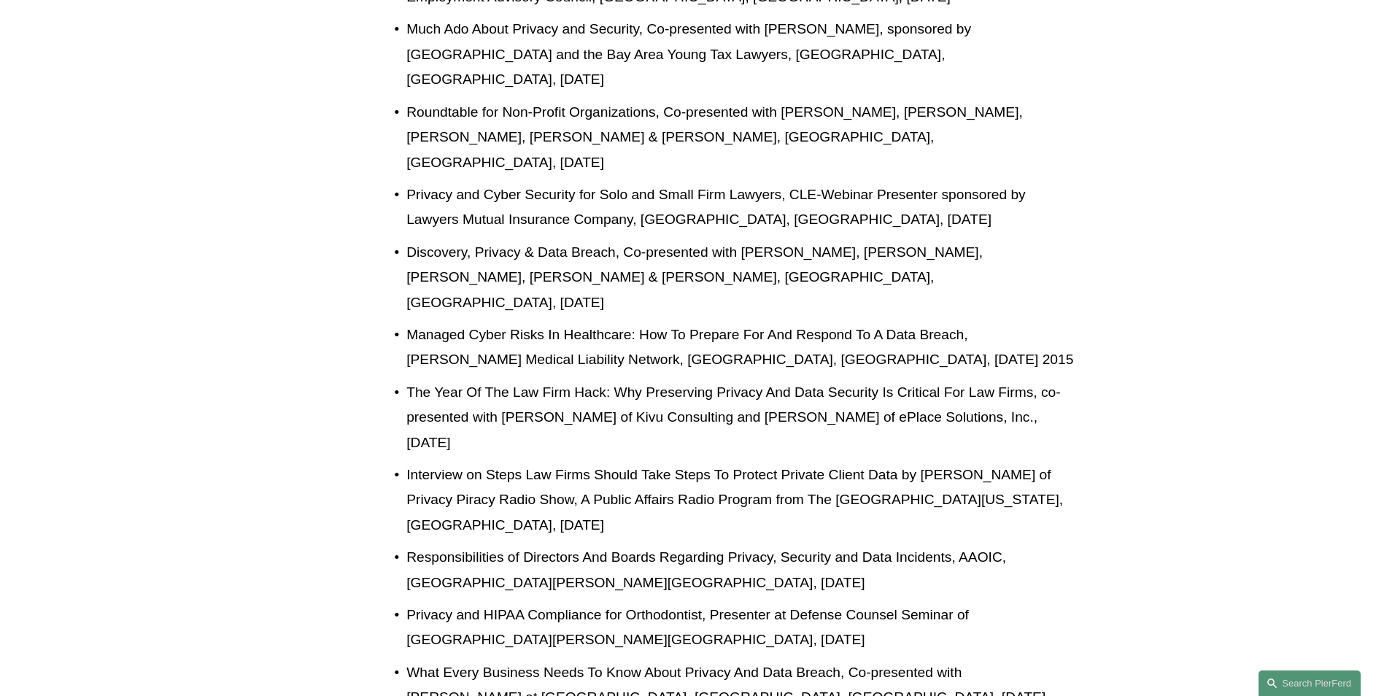
scroll to position [1751, 0]
